Goal: Navigation & Orientation: Find specific page/section

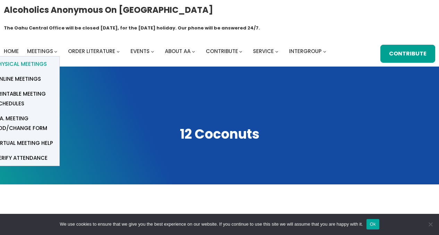
click at [34, 59] on span "Physical Meetings" at bounding box center [21, 64] width 52 height 10
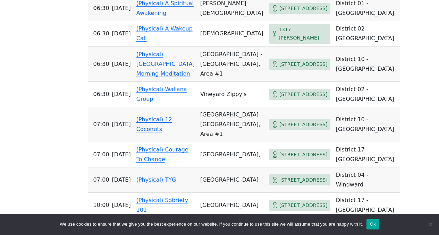
scroll to position [321, 0]
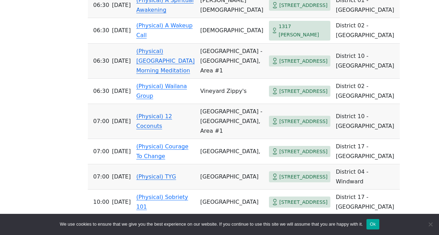
click at [162, 118] on link "(Physical) 12 Coconuts" at bounding box center [154, 121] width 36 height 16
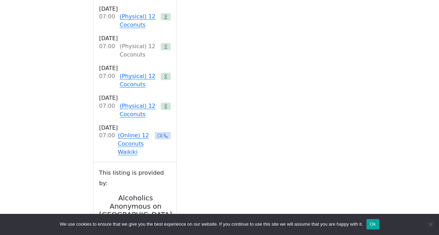
scroll to position [1054, 0]
click at [131, 108] on link "(Physical) 12 Coconuts" at bounding box center [139, 110] width 38 height 17
